Goal: Information Seeking & Learning: Learn about a topic

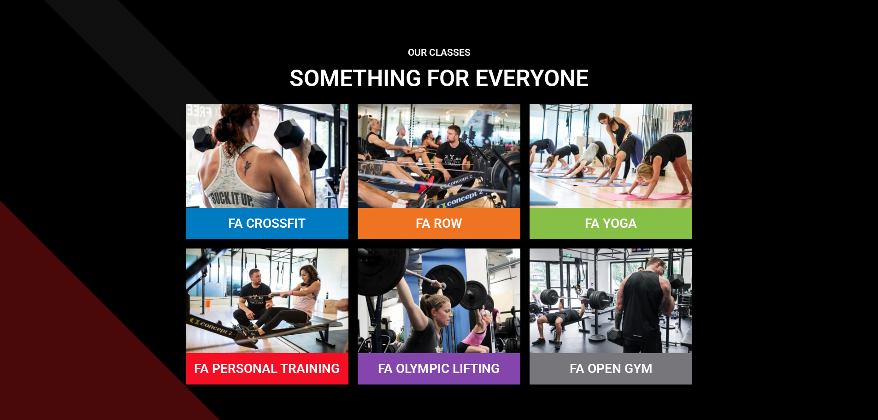
scroll to position [830, 0]
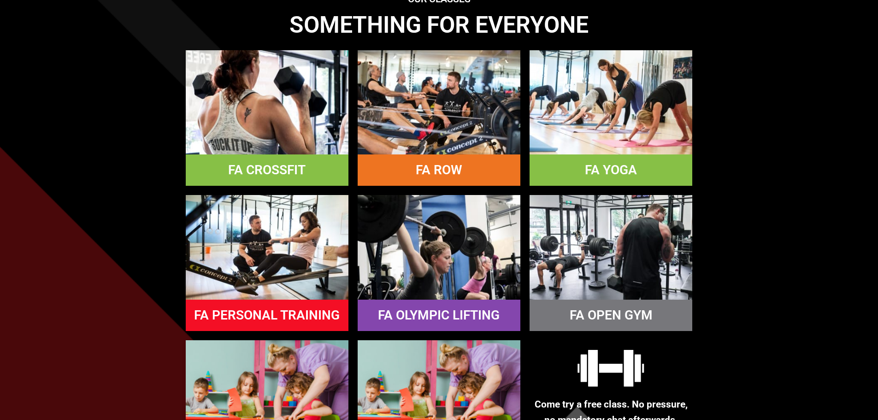
click at [271, 170] on link "FA CROSSFIT" at bounding box center [266, 169] width 77 height 15
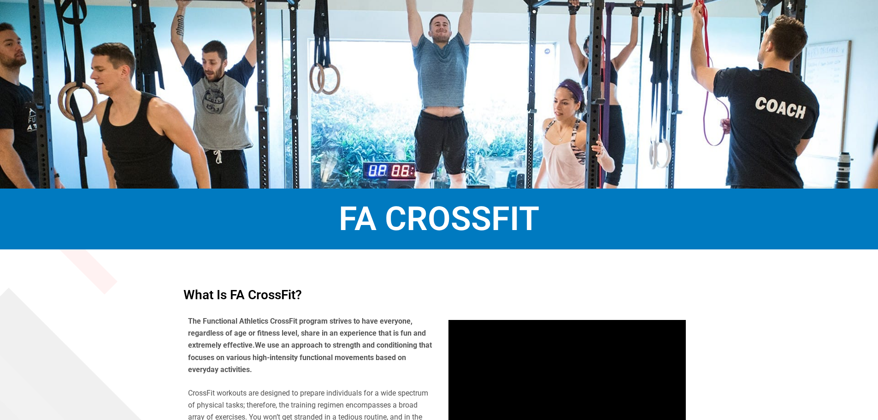
scroll to position [230, 0]
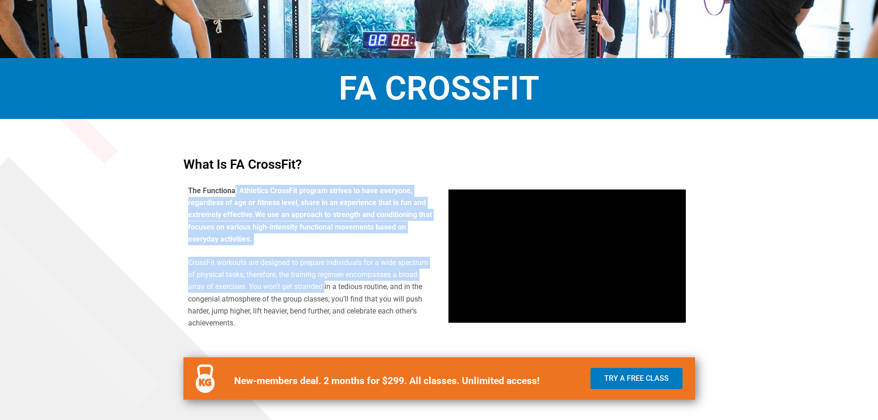
drag, startPoint x: 235, startPoint y: 192, endPoint x: 325, endPoint y: 288, distance: 131.7
click at [325, 288] on div "The Functional Athletics CrossFit program strives to have everyone, regardless …" at bounding box center [311, 257] width 247 height 145
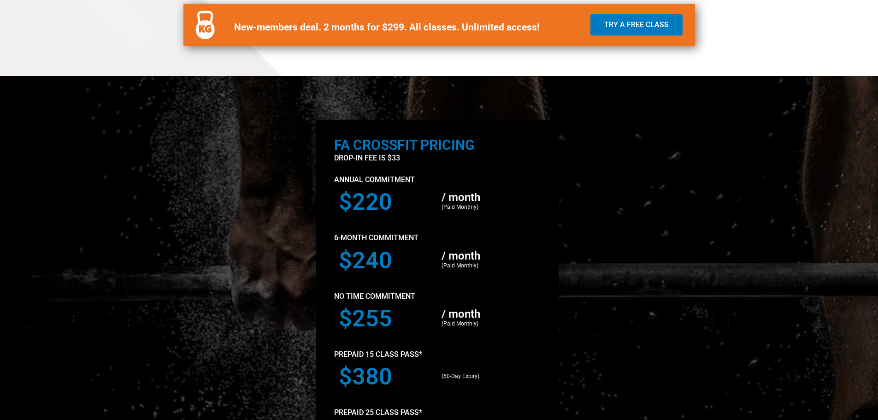
scroll to position [599, 0]
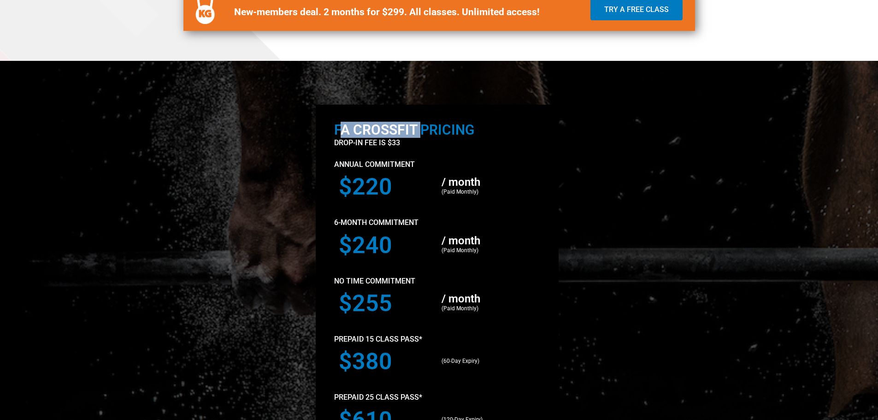
drag, startPoint x: 343, startPoint y: 127, endPoint x: 424, endPoint y: 129, distance: 81.1
click at [424, 129] on h2 "FA Crossfit PRICING" at bounding box center [437, 130] width 206 height 14
click at [424, 133] on h2 "FA Crossfit PRICING" at bounding box center [437, 130] width 206 height 14
drag, startPoint x: 332, startPoint y: 129, endPoint x: 441, endPoint y: 137, distance: 109.6
click at [443, 133] on div "FA Crossfit PRICING drop-in fee is $33 Annual Commitment $220 / month (Paid Mon…" at bounding box center [437, 326] width 243 height 443
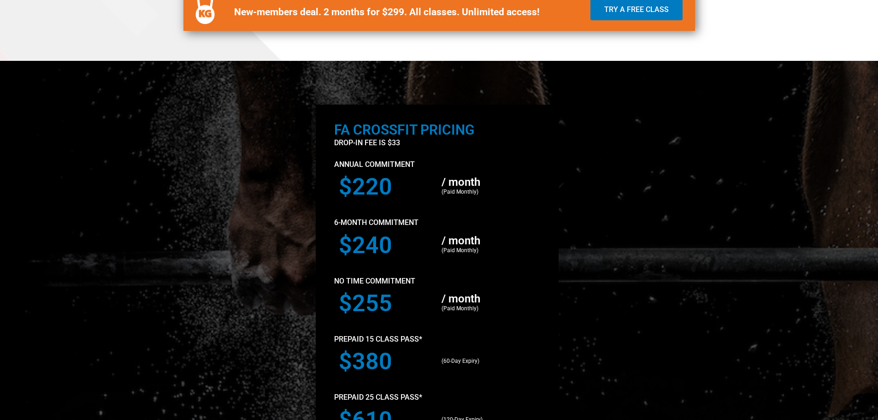
click at [431, 173] on div "$220" at bounding box center [385, 187] width 103 height 32
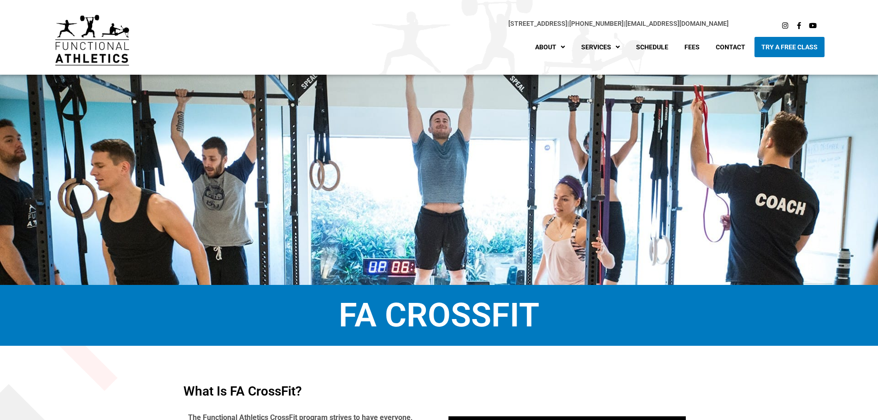
scroll to position [0, 0]
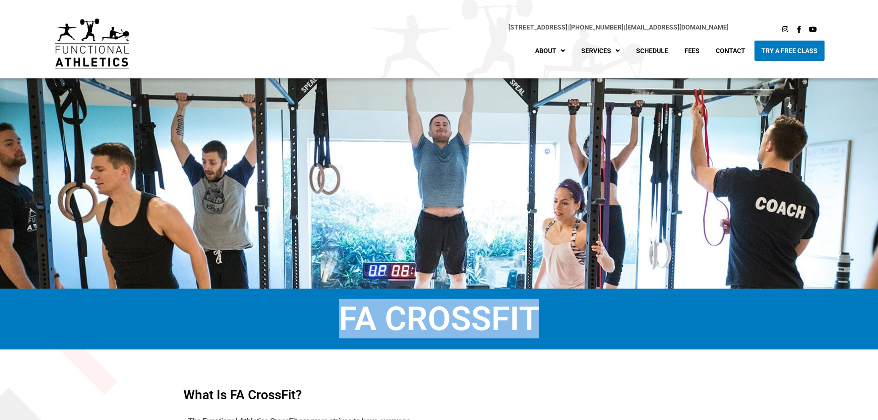
drag, startPoint x: 347, startPoint y: 313, endPoint x: 576, endPoint y: 302, distance: 229.4
click at [576, 302] on h1 "FA CrossFit" at bounding box center [439, 318] width 850 height 33
copy h1 "FA CrossFit"
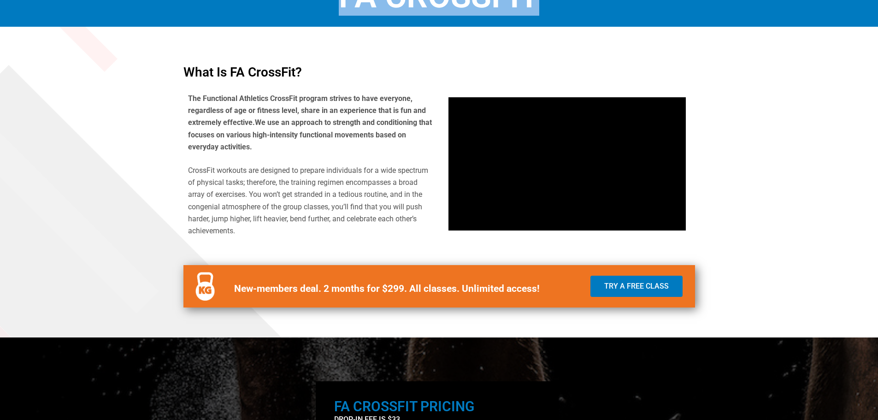
scroll to position [369, 0]
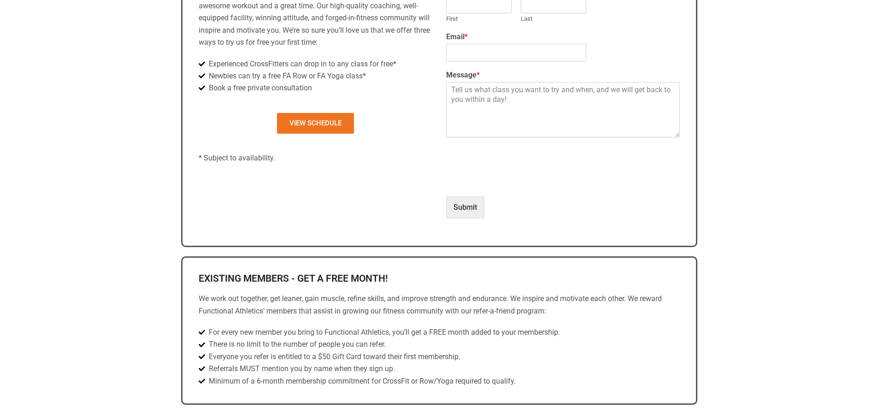
scroll to position [691, 0]
